Goal: Transaction & Acquisition: Purchase product/service

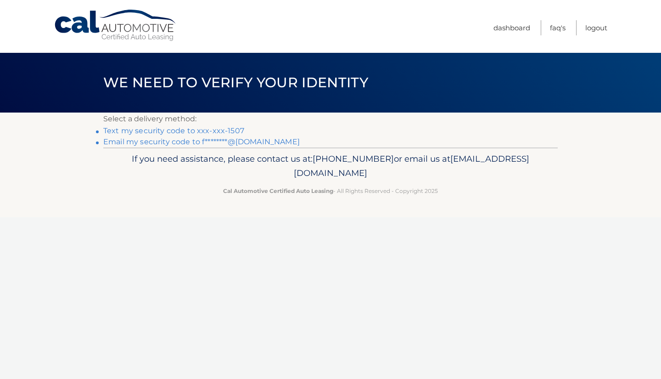
click at [222, 133] on link "Text my security code to xxx-xxx-1507" at bounding box center [173, 130] width 141 height 9
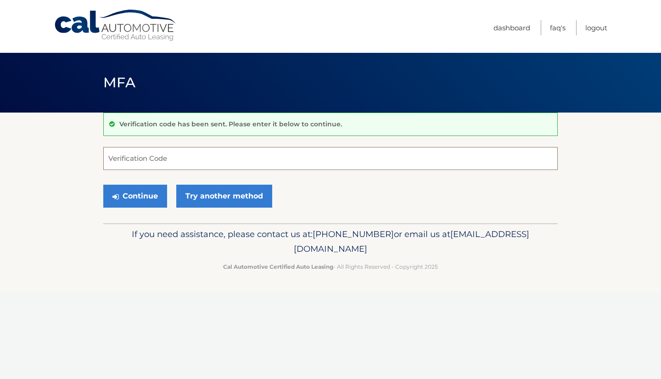
click at [173, 159] on input "Verification Code" at bounding box center [330, 158] width 454 height 23
type input "653700"
click at [149, 194] on button "Continue" at bounding box center [135, 195] width 64 height 23
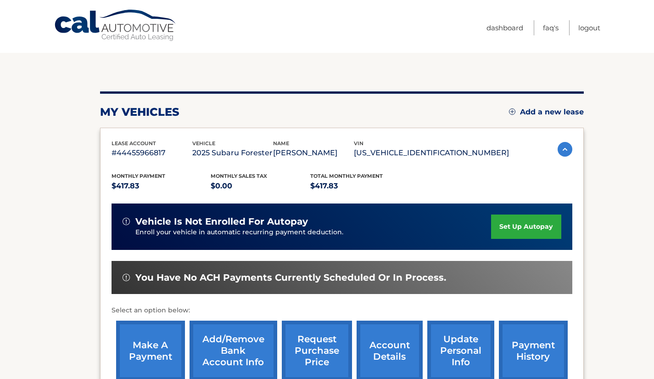
scroll to position [92, 0]
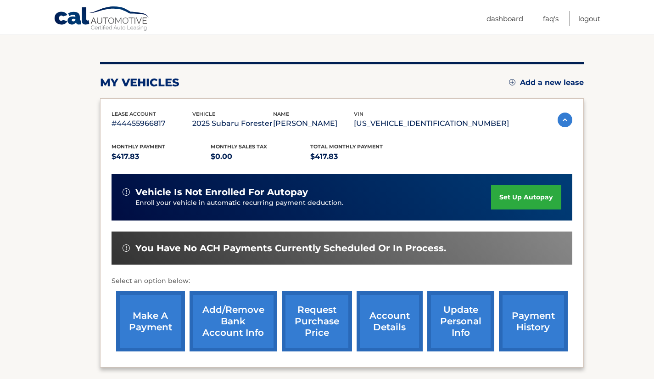
click at [154, 323] on link "make a payment" at bounding box center [150, 321] width 69 height 60
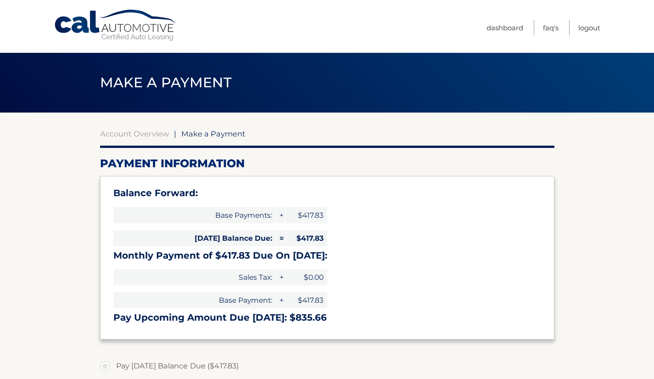
select select "OWRkMWI4NmMtNTIzZS00YzE2LThiZjgtZGFjMmJkNDI2MGI3"
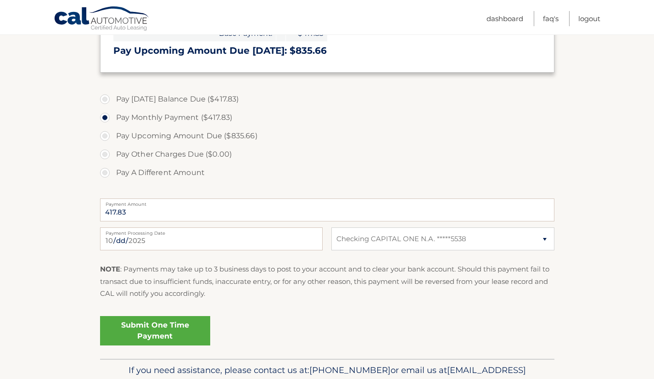
scroll to position [275, 0]
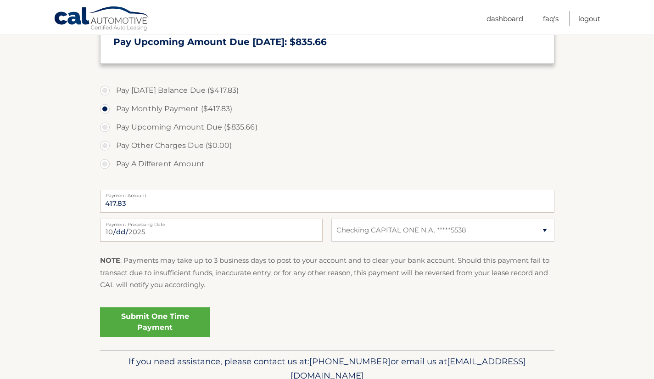
click at [183, 320] on link "Submit One Time Payment" at bounding box center [155, 321] width 110 height 29
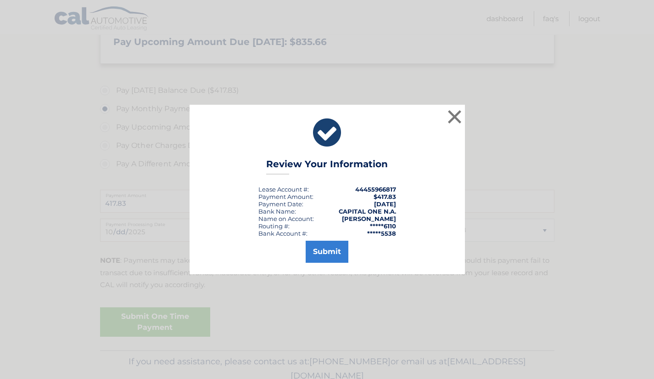
click at [183, 320] on div "× Review Your Information Lease Account #: 44455966817 Payment Amount: $417.83 …" at bounding box center [327, 189] width 654 height 379
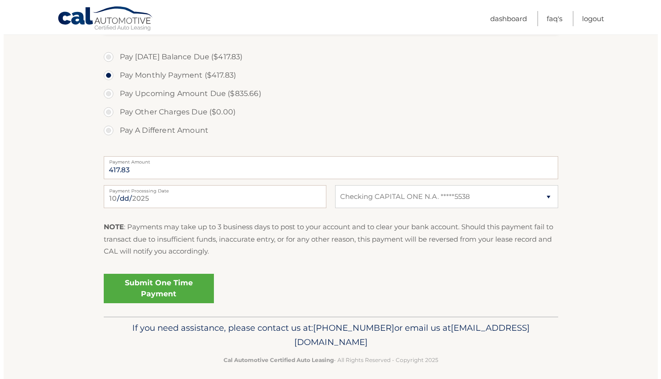
scroll to position [316, 0]
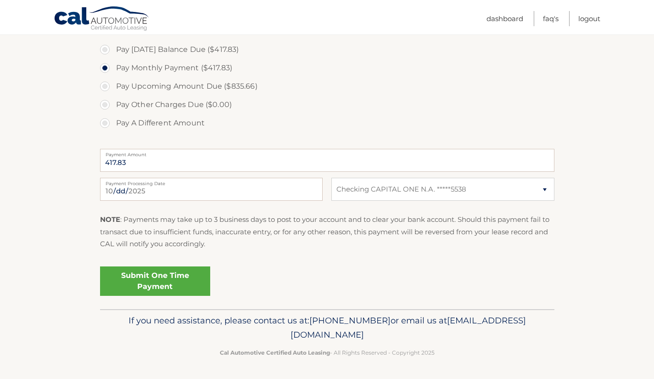
click at [167, 279] on link "Submit One Time Payment" at bounding box center [155, 280] width 110 height 29
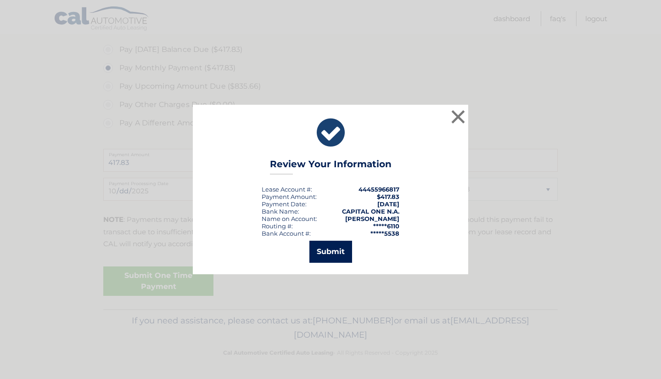
click at [329, 250] on button "Submit" at bounding box center [330, 251] width 43 height 22
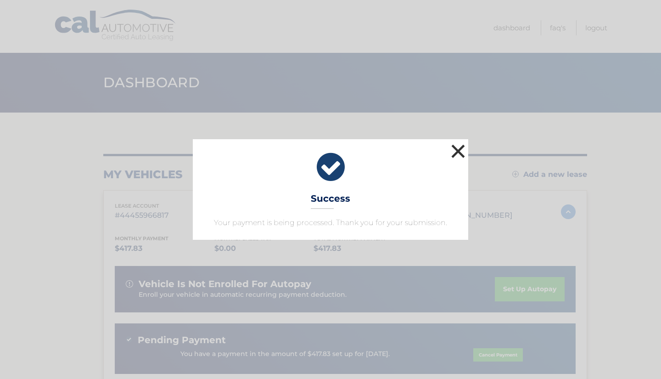
click at [464, 154] on button "×" at bounding box center [458, 151] width 18 height 18
click at [464, 154] on div at bounding box center [345, 155] width 484 height 2
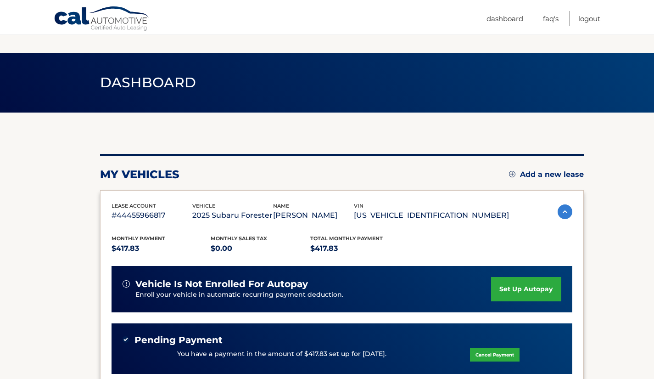
scroll to position [46, 0]
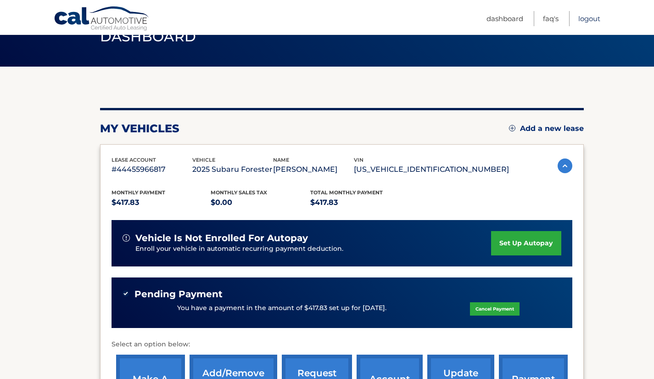
click at [586, 17] on link "Logout" at bounding box center [589, 18] width 22 height 15
